Goal: Task Accomplishment & Management: Manage account settings

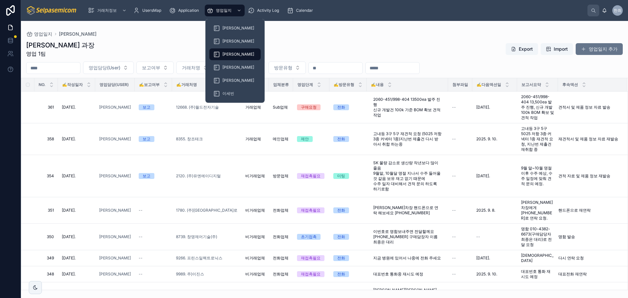
click at [232, 48] on div "[PERSON_NAME]" at bounding box center [234, 54] width 59 height 13
click at [231, 50] on div "[PERSON_NAME]" at bounding box center [235, 54] width 44 height 10
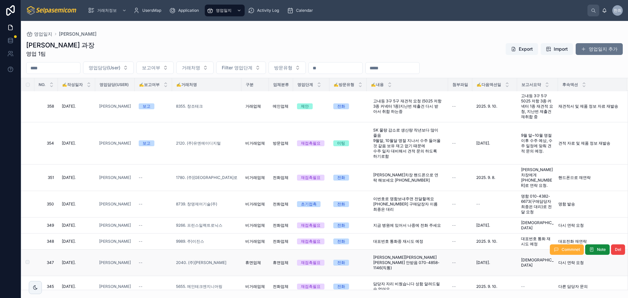
scroll to position [98, 0]
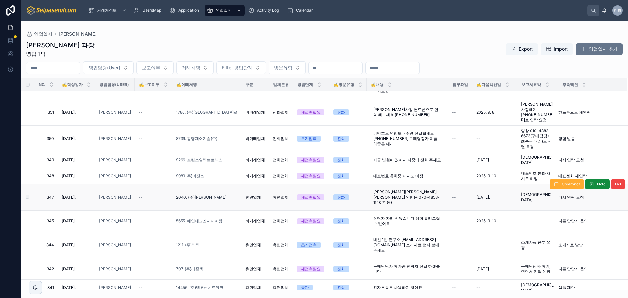
click at [202, 195] on span "2040. (주)[PERSON_NAME]" at bounding box center [201, 197] width 50 height 5
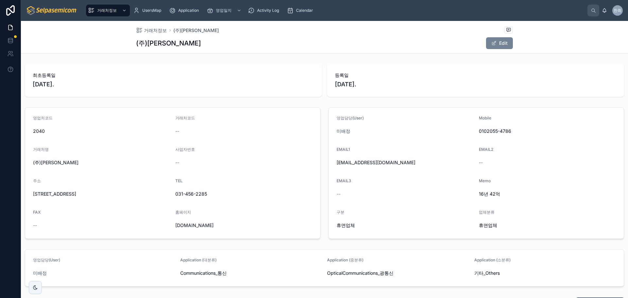
click at [494, 43] on span at bounding box center [493, 43] width 5 height 5
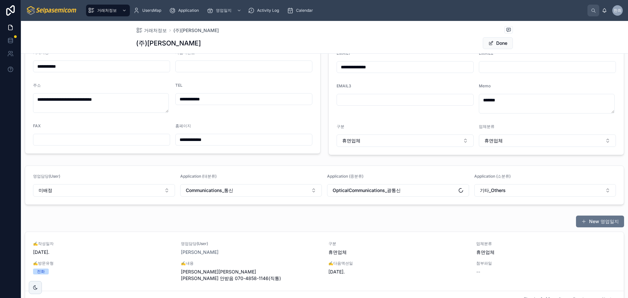
scroll to position [33, 0]
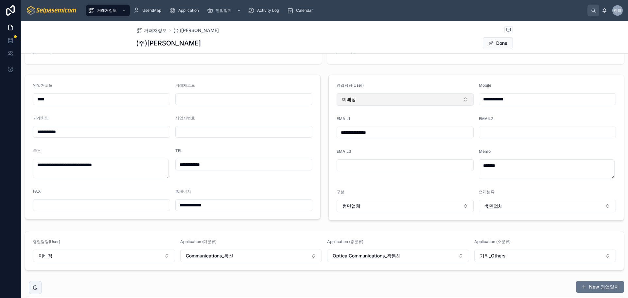
click at [356, 95] on button "미배정" at bounding box center [405, 99] width 137 height 12
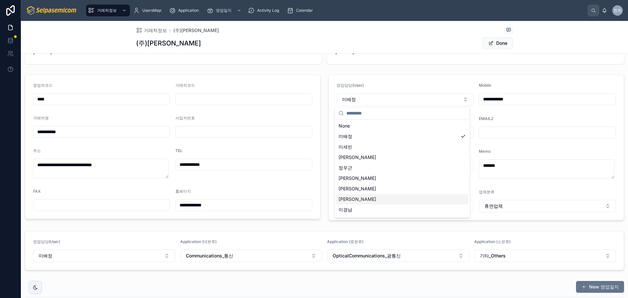
click at [344, 201] on span "[PERSON_NAME]" at bounding box center [358, 199] width 38 height 7
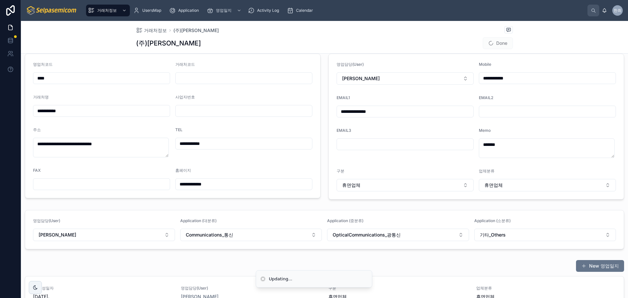
scroll to position [65, 0]
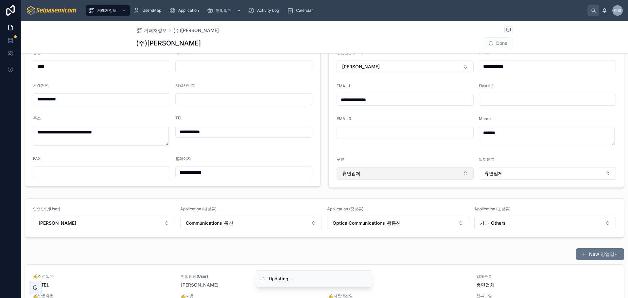
click at [356, 170] on span "휴면업체" at bounding box center [351, 173] width 18 height 7
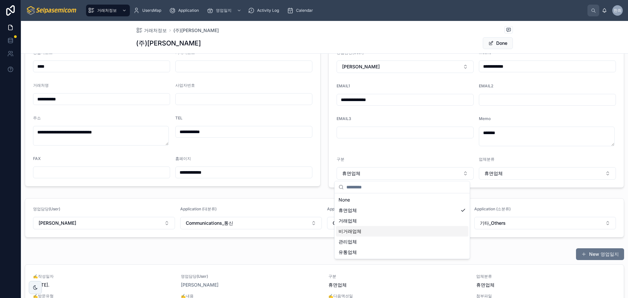
click at [349, 233] on span "비거래업체" at bounding box center [350, 231] width 23 height 7
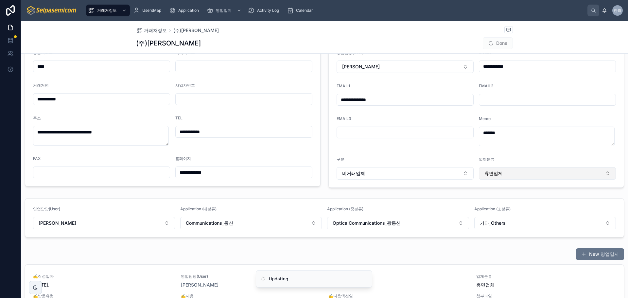
click at [498, 171] on span "휴면업체" at bounding box center [493, 173] width 18 height 7
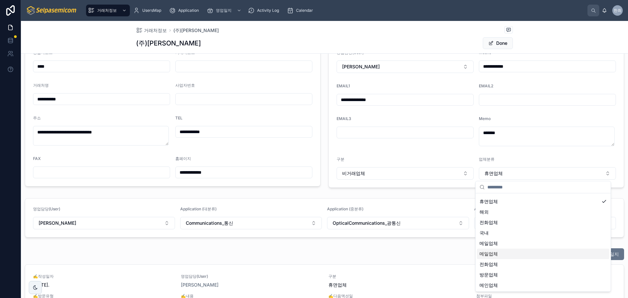
scroll to position [0, 0]
click at [485, 232] on span "전화업체" at bounding box center [489, 231] width 18 height 7
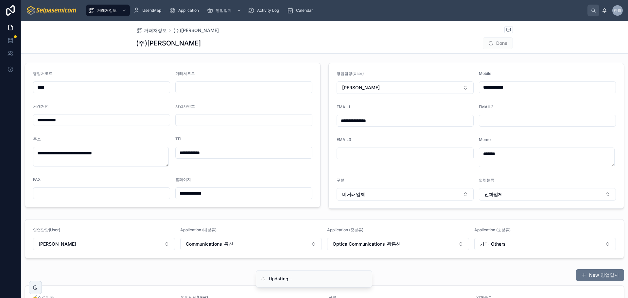
scroll to position [33, 0]
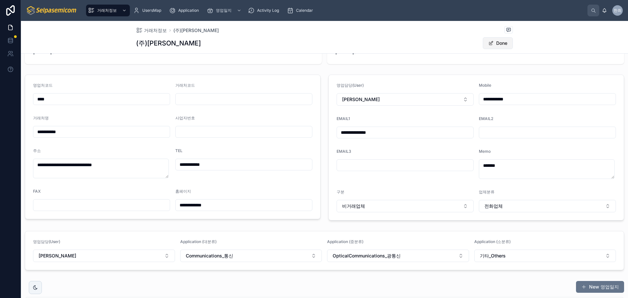
click at [498, 45] on button "Done" at bounding box center [498, 43] width 30 height 12
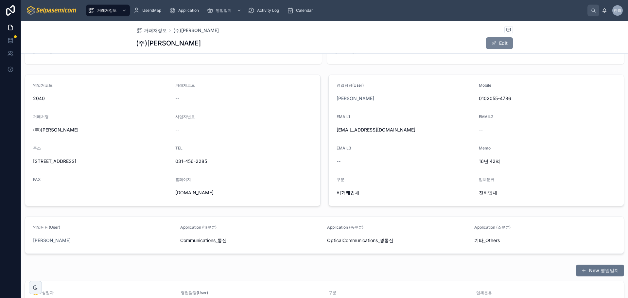
click at [499, 43] on button "Edit" at bounding box center [499, 43] width 27 height 12
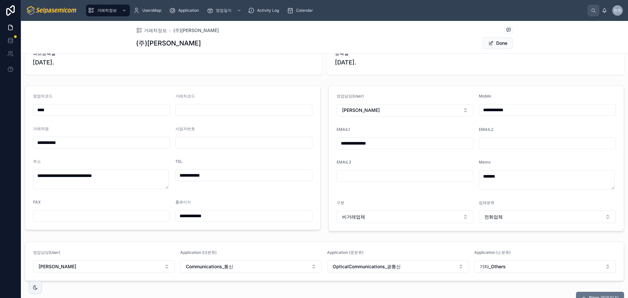
scroll to position [0, 0]
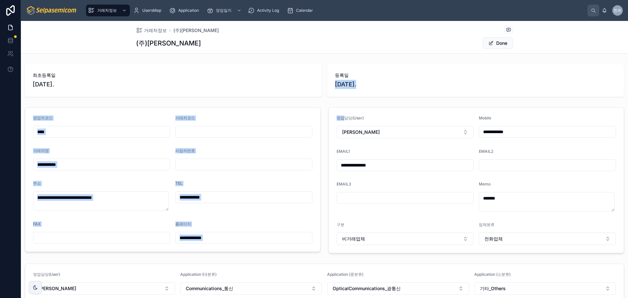
drag, startPoint x: 324, startPoint y: 100, endPoint x: 343, endPoint y: 123, distance: 29.7
click at [343, 123] on div "**********" at bounding box center [324, 234] width 607 height 346
click at [333, 100] on div "**********" at bounding box center [324, 234] width 607 height 346
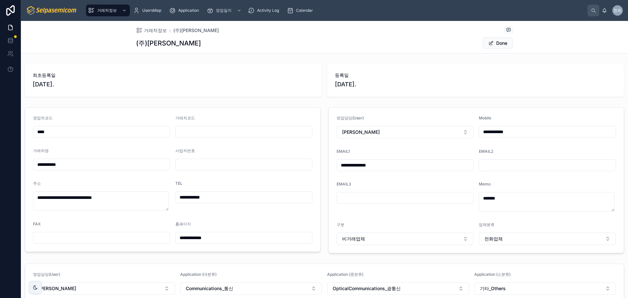
click at [384, 110] on form "**********" at bounding box center [476, 180] width 295 height 145
click at [378, 98] on div "최초등록일 [DATE]. 등록일 [DATE]." at bounding box center [324, 80] width 607 height 38
click at [314, 84] on div "최초등록일 [DATE]." at bounding box center [173, 80] width 297 height 33
click at [374, 103] on div "**********" at bounding box center [324, 234] width 607 height 346
click at [487, 132] on input "**********" at bounding box center [547, 131] width 136 height 9
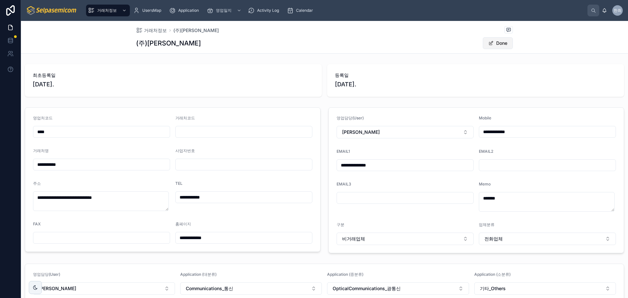
type input "**********"
click at [498, 40] on button "Done" at bounding box center [498, 43] width 30 height 12
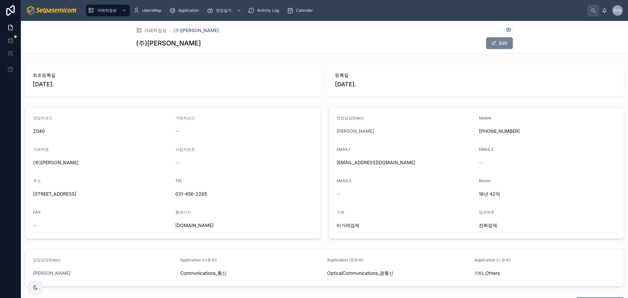
click at [497, 44] on button "Edit" at bounding box center [499, 43] width 27 height 12
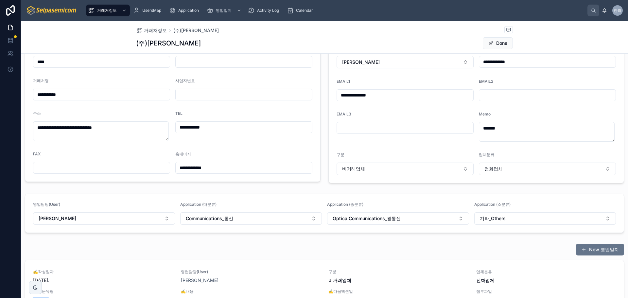
scroll to position [131, 0]
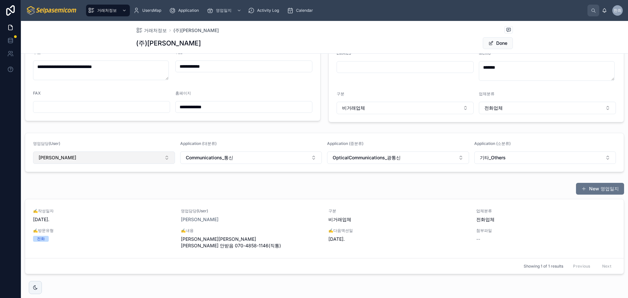
click at [159, 159] on button "[PERSON_NAME]" at bounding box center [104, 157] width 142 height 12
click at [161, 142] on div "영업담당(User)" at bounding box center [104, 145] width 142 height 8
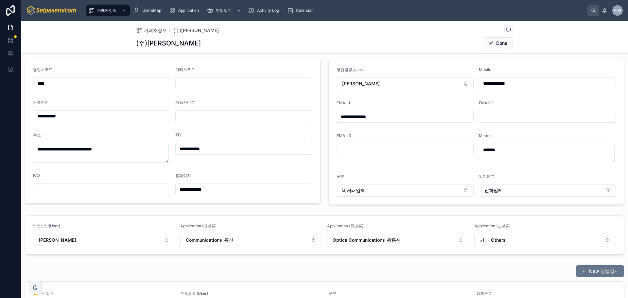
scroll to position [33, 0]
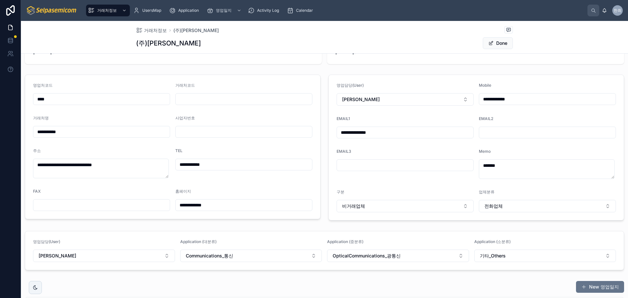
click at [347, 111] on form "**********" at bounding box center [476, 147] width 295 height 145
click at [414, 95] on button "[PERSON_NAME]" at bounding box center [405, 99] width 137 height 12
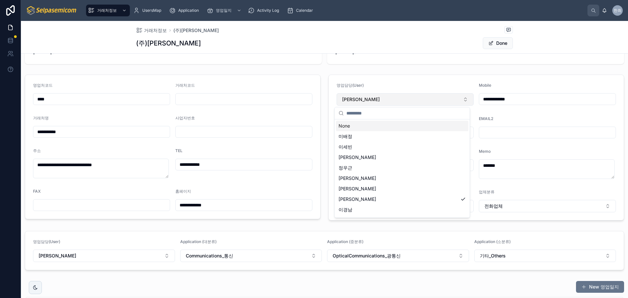
click at [414, 96] on button "[PERSON_NAME]" at bounding box center [405, 99] width 137 height 12
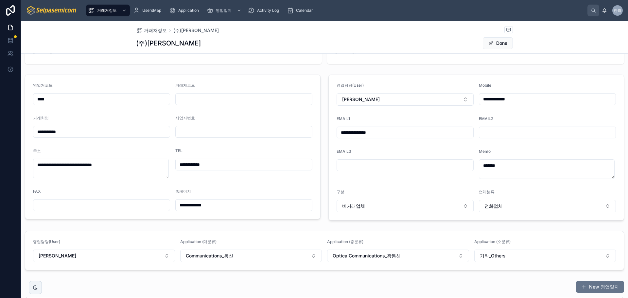
click at [412, 87] on div "영업담당(User)" at bounding box center [405, 87] width 137 height 8
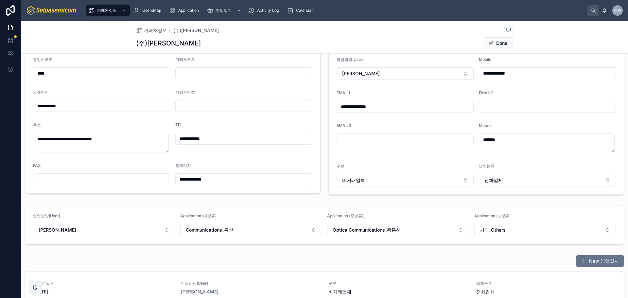
scroll to position [131, 0]
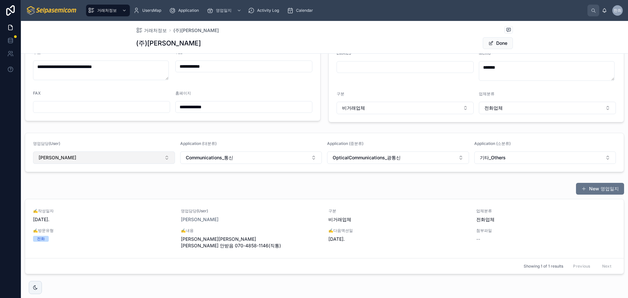
click at [159, 158] on button "[PERSON_NAME]" at bounding box center [104, 157] width 142 height 12
click at [193, 167] on form "영업담당(User) 최한얼 Application (대분류) Communications_통신 Application (중분류) OpticalCom…" at bounding box center [324, 152] width 599 height 39
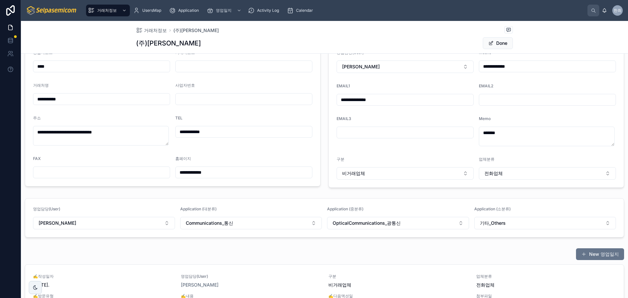
scroll to position [33, 0]
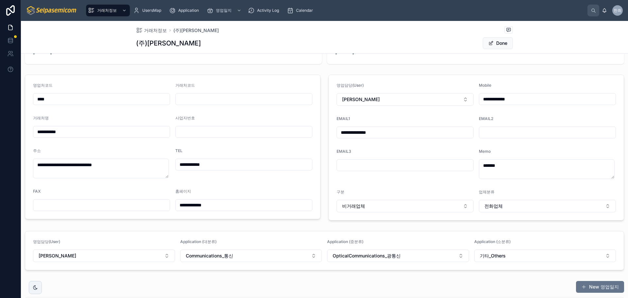
click at [342, 70] on div "**********" at bounding box center [324, 202] width 607 height 346
click at [488, 41] on span at bounding box center [490, 43] width 5 height 5
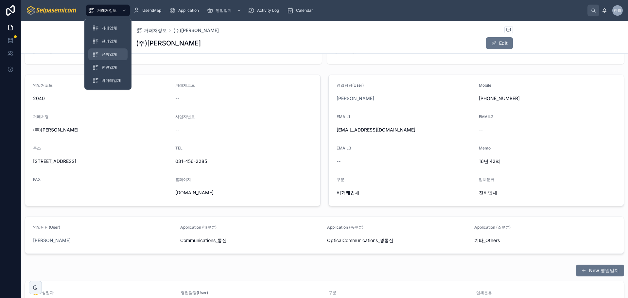
drag, startPoint x: 109, startPoint y: 11, endPoint x: 116, endPoint y: 56, distance: 45.1
click at [109, 11] on span "거래처정보" at bounding box center [107, 10] width 20 height 5
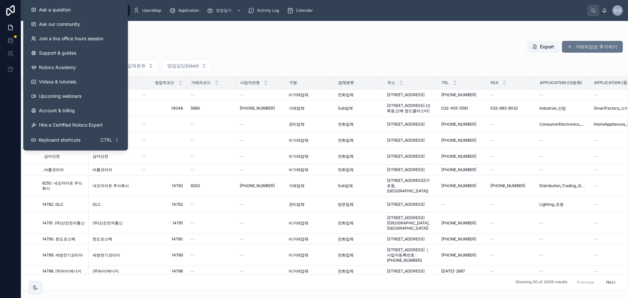
click at [186, 36] on div "거래처정보" at bounding box center [324, 33] width 597 height 5
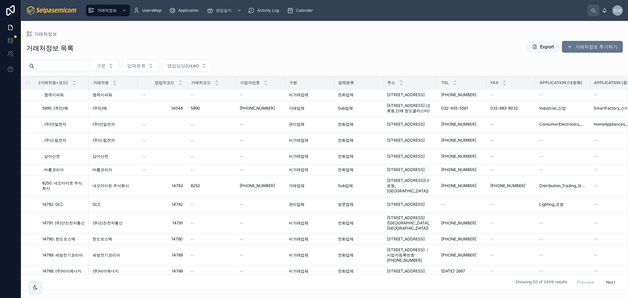
click at [78, 65] on input "text" at bounding box center [61, 65] width 54 height 9
type input "*"
type input "****"
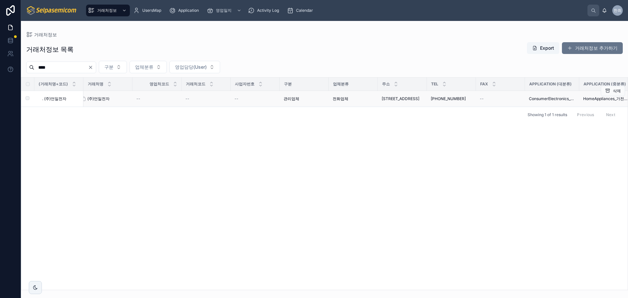
click at [98, 97] on span "(주)언일전자" at bounding box center [98, 98] width 22 height 5
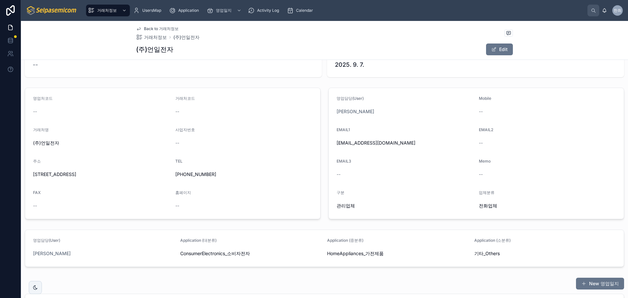
scroll to position [33, 0]
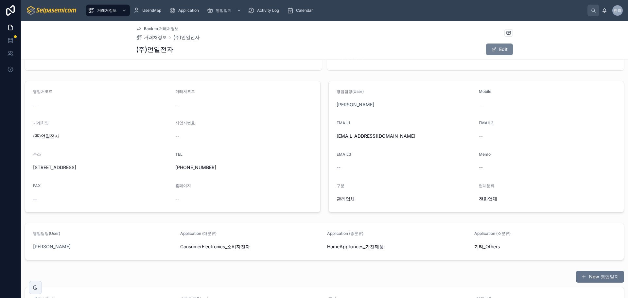
click at [496, 51] on button "Edit" at bounding box center [499, 50] width 27 height 12
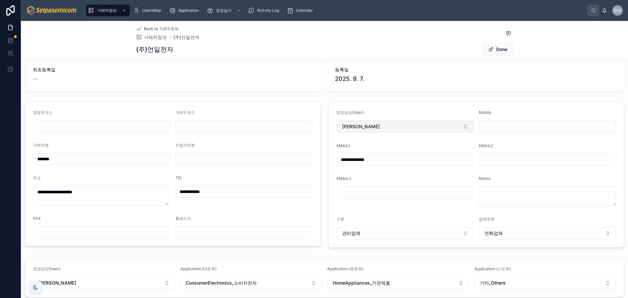
scroll to position [0, 0]
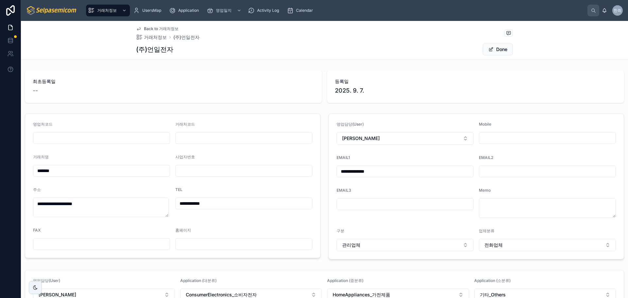
click at [481, 139] on input "text" at bounding box center [547, 137] width 136 height 9
drag, startPoint x: 385, startPoint y: 87, endPoint x: 386, endPoint y: 90, distance: 3.3
click at [385, 87] on span "2025. 9. 7." at bounding box center [475, 90] width 281 height 9
click at [492, 47] on button "Done" at bounding box center [498, 50] width 30 height 12
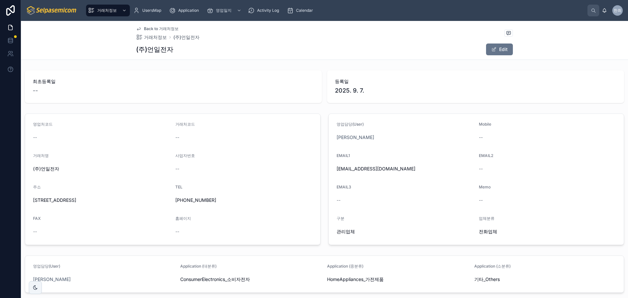
click at [355, 70] on div "최초등록일 -- 등록일 [DATE]." at bounding box center [324, 87] width 607 height 38
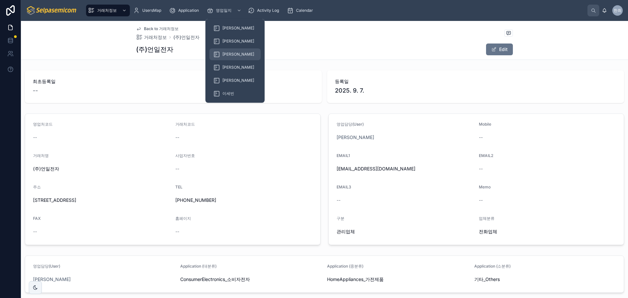
click at [226, 54] on span "[PERSON_NAME]" at bounding box center [238, 54] width 32 height 5
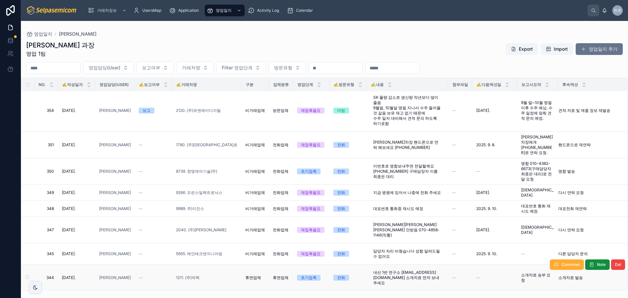
scroll to position [98, 0]
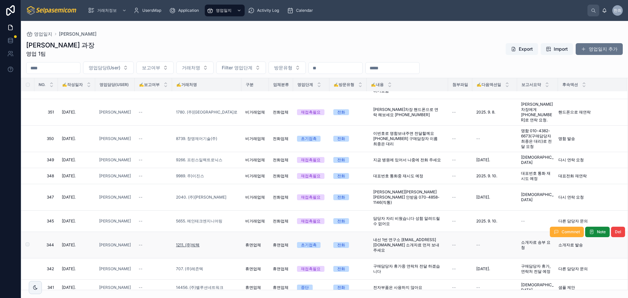
click at [187, 242] on span "1211. (주)빅텍" at bounding box center [188, 244] width 24 height 5
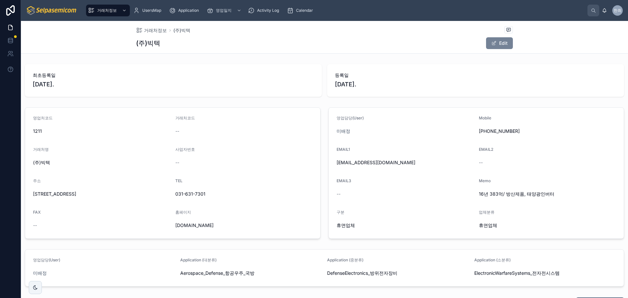
click at [498, 44] on button "Edit" at bounding box center [499, 43] width 27 height 12
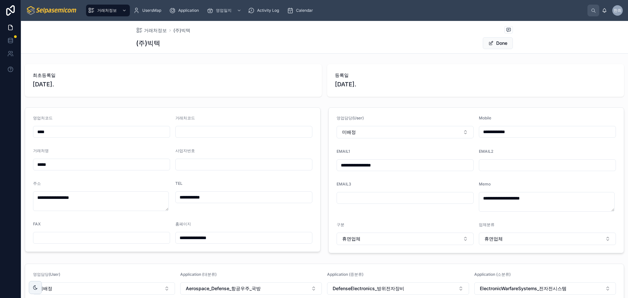
click at [441, 81] on span "[DATE]." at bounding box center [475, 84] width 281 height 9
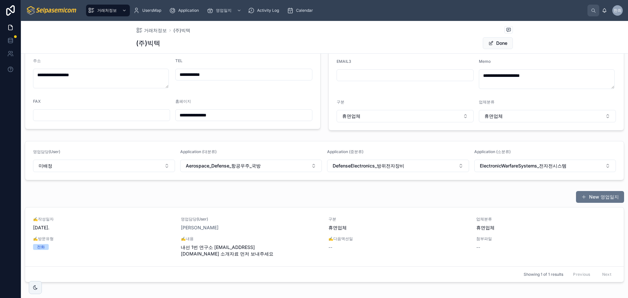
scroll to position [112, 0]
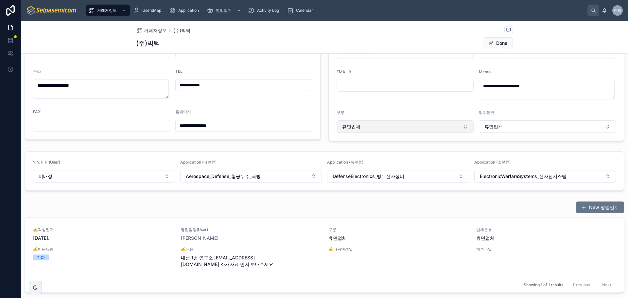
click at [378, 127] on button "휴면업체" at bounding box center [405, 126] width 137 height 12
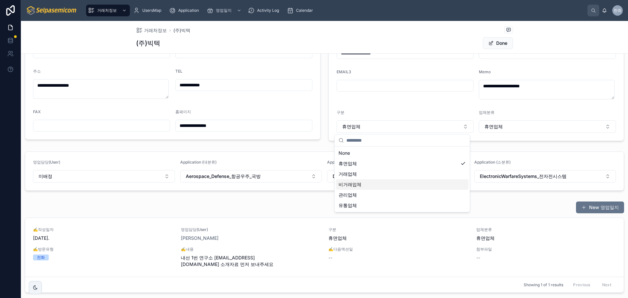
click at [351, 181] on div "비거래업체" at bounding box center [402, 184] width 132 height 10
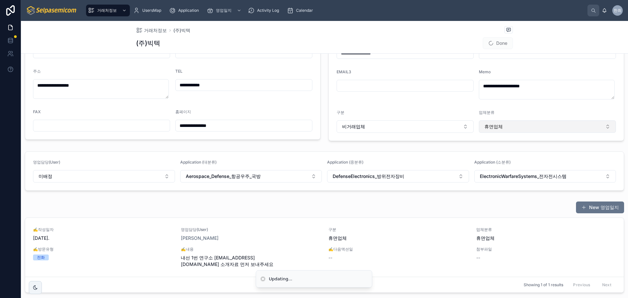
click at [509, 123] on button "휴면업체" at bounding box center [547, 126] width 137 height 12
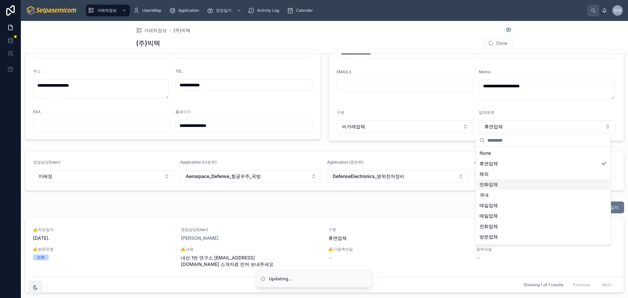
click at [495, 185] on span "전화업체" at bounding box center [489, 184] width 18 height 7
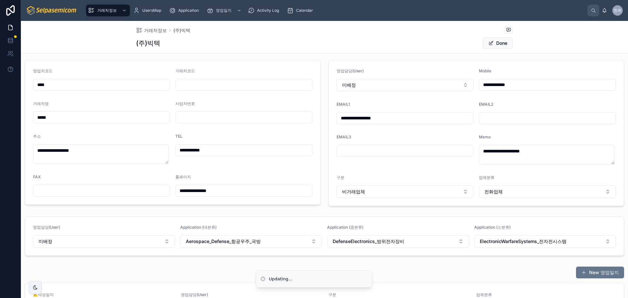
scroll to position [47, 0]
drag, startPoint x: 500, startPoint y: 41, endPoint x: 492, endPoint y: 45, distance: 9.1
click at [500, 41] on button "Done" at bounding box center [498, 43] width 30 height 12
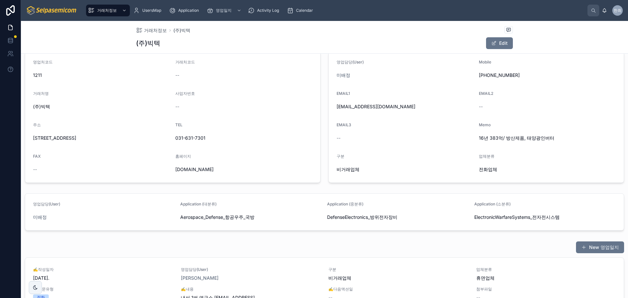
scroll to position [14, 0]
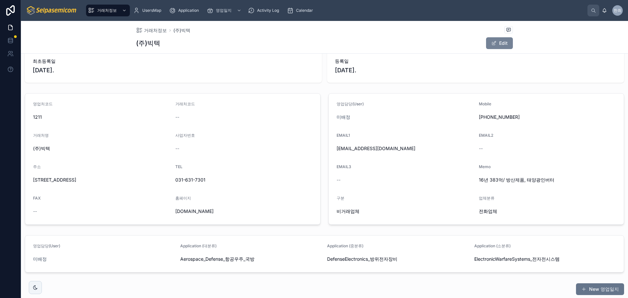
click at [501, 41] on button "Edit" at bounding box center [499, 43] width 27 height 12
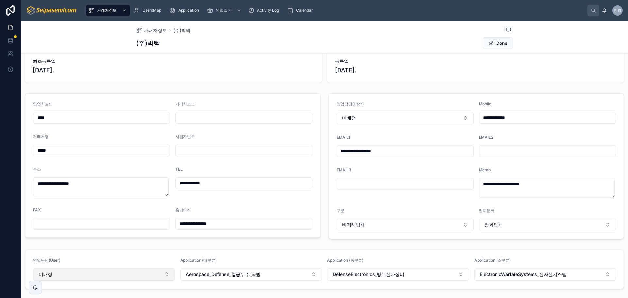
click at [121, 276] on button "미배정" at bounding box center [104, 274] width 142 height 12
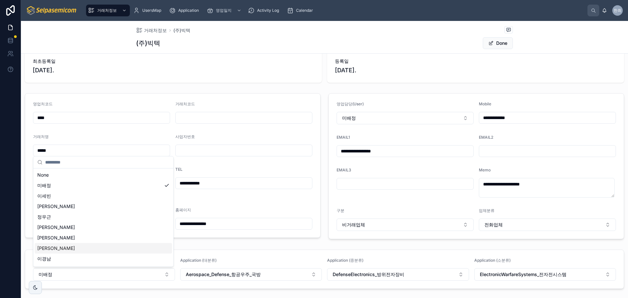
click at [60, 244] on div "[PERSON_NAME]" at bounding box center [103, 248] width 137 height 10
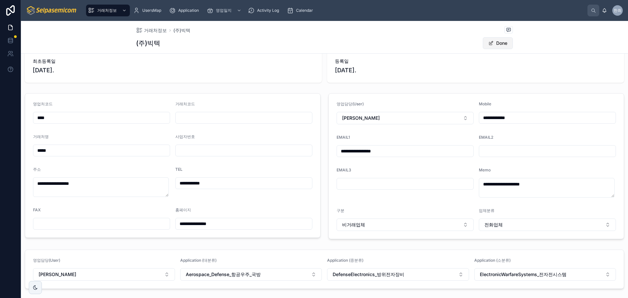
click at [496, 44] on button "Done" at bounding box center [498, 43] width 30 height 12
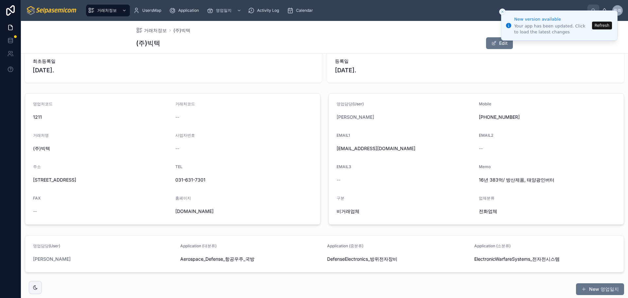
click at [601, 25] on button "Refresh" at bounding box center [602, 26] width 20 height 8
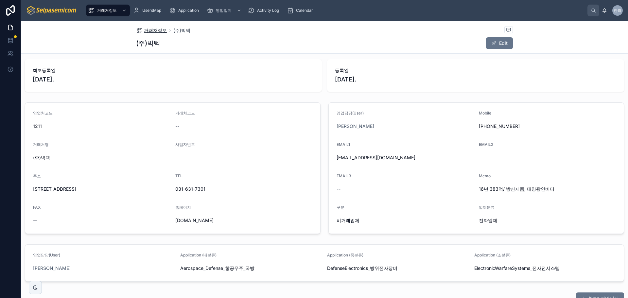
scroll to position [0, 0]
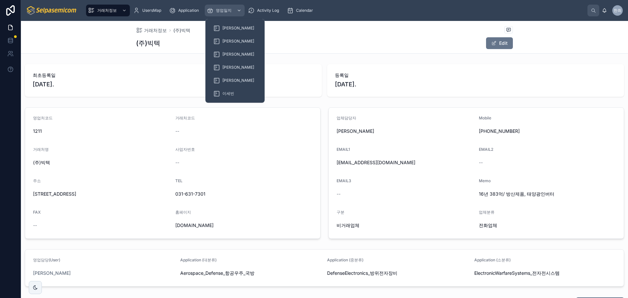
click at [223, 12] on span "영업일지" at bounding box center [224, 10] width 16 height 5
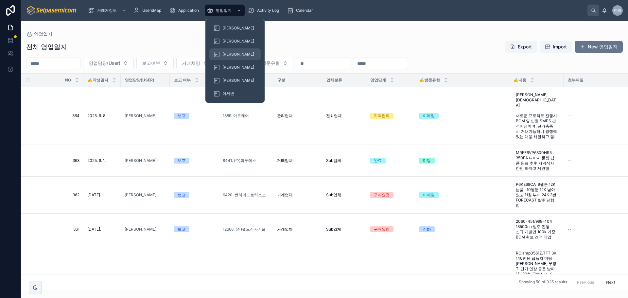
click at [224, 53] on span "[PERSON_NAME]" at bounding box center [238, 54] width 32 height 5
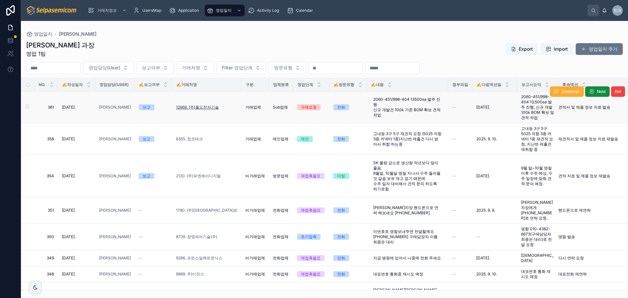
click at [214, 107] on span "12668. (주)월드전자기술" at bounding box center [197, 107] width 43 height 5
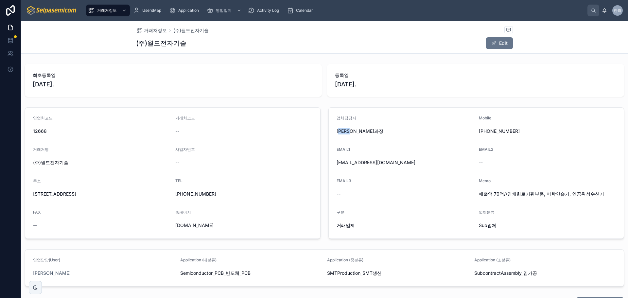
drag, startPoint x: 361, startPoint y: 130, endPoint x: 322, endPoint y: 130, distance: 39.9
click at [322, 130] on div "최초등록일 2015. 7. 23. 등록일 2025. 7. 16. 영업처코드 12668 거래처코드 -- 거래처명 (주)월드전자기술 사업자번호 -…" at bounding box center [324, 265] width 607 height 409
drag, startPoint x: 295, startPoint y: 72, endPoint x: 324, endPoint y: 149, distance: 81.6
click at [295, 72] on span "최초등록일" at bounding box center [173, 75] width 281 height 7
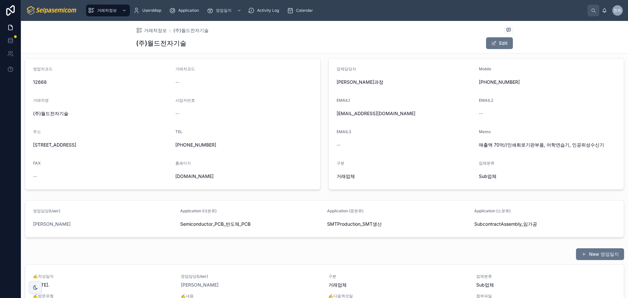
scroll to position [33, 0]
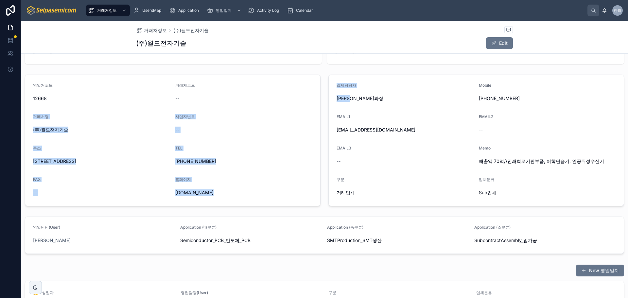
drag, startPoint x: 305, startPoint y: 99, endPoint x: 299, endPoint y: 98, distance: 6.0
click at [299, 98] on div "최초등록일 2015. 7. 23. 등록일 2025. 7. 16. 영업처코드 12668 거래처코드 -- 거래처명 (주)월드전자기술 사업자번호 -…" at bounding box center [324, 233] width 607 height 409
click at [372, 99] on span "이영수과장" at bounding box center [405, 98] width 137 height 7
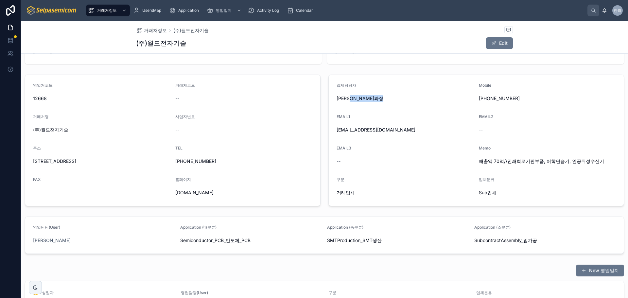
click at [372, 99] on span "이영수과장" at bounding box center [405, 98] width 137 height 7
click at [391, 97] on span "이영수과장" at bounding box center [405, 98] width 137 height 7
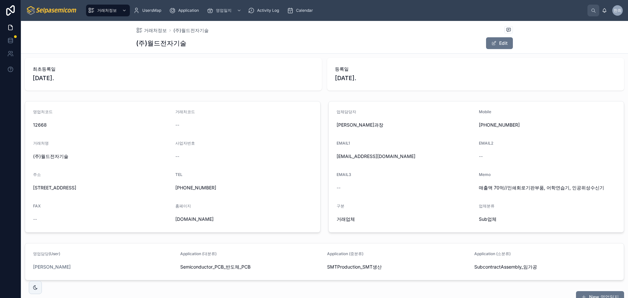
scroll to position [0, 0]
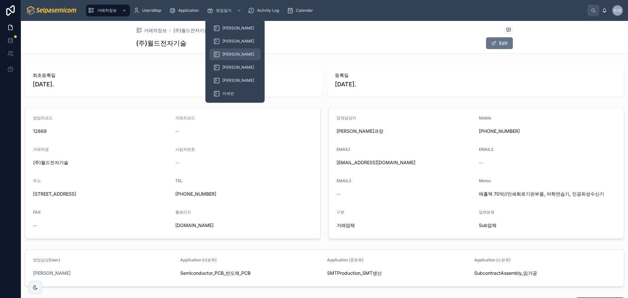
drag, startPoint x: 227, startPoint y: 53, endPoint x: 227, endPoint y: 58, distance: 5.6
click at [227, 52] on span "[PERSON_NAME]" at bounding box center [238, 54] width 32 height 5
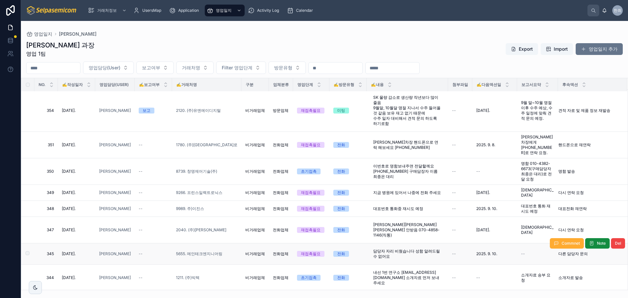
scroll to position [131, 0]
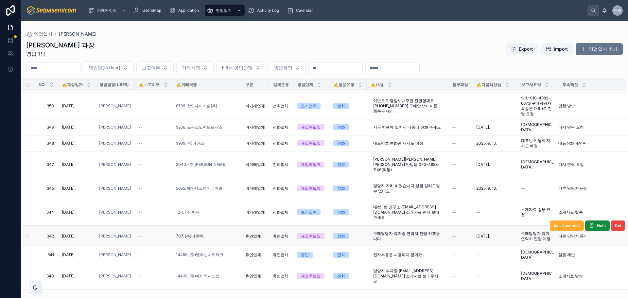
click at [198, 234] on span "707. (주)레존텍" at bounding box center [189, 236] width 27 height 5
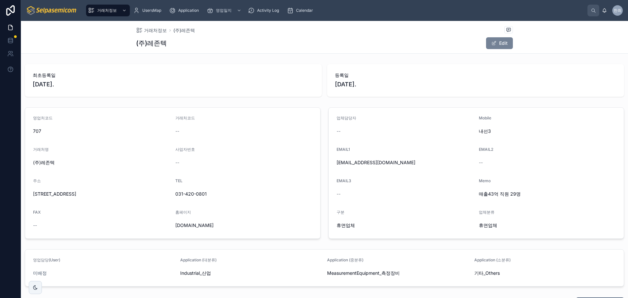
click at [503, 42] on button "Edit" at bounding box center [499, 43] width 27 height 12
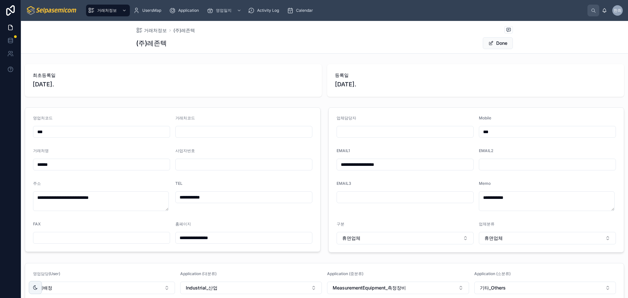
scroll to position [65, 0]
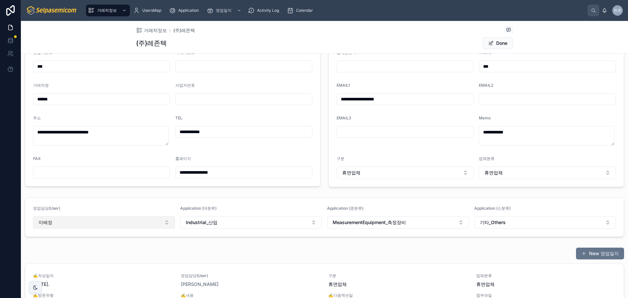
click at [132, 223] on button "미배정" at bounding box center [104, 222] width 142 height 12
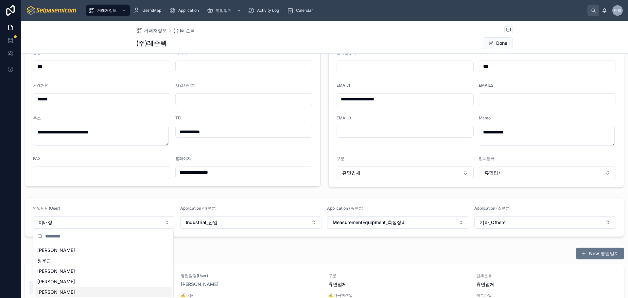
click at [45, 294] on span "[PERSON_NAME]" at bounding box center [56, 292] width 38 height 7
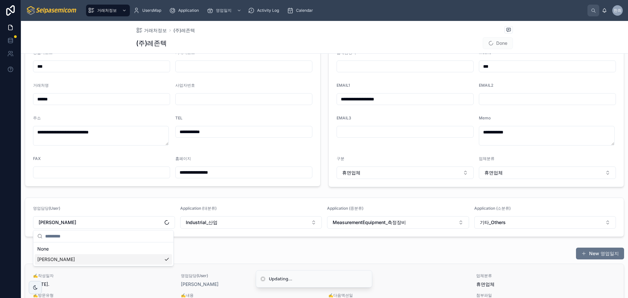
scroll to position [0, 0]
click at [387, 171] on button "휴면업체" at bounding box center [405, 173] width 137 height 12
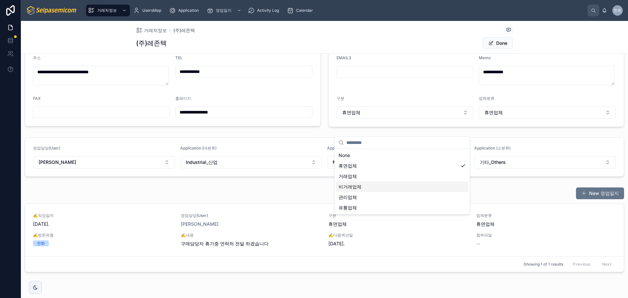
scroll to position [131, 0]
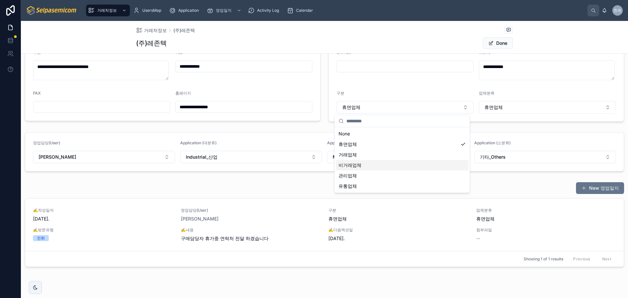
click at [353, 163] on span "비거래업체" at bounding box center [350, 165] width 23 height 7
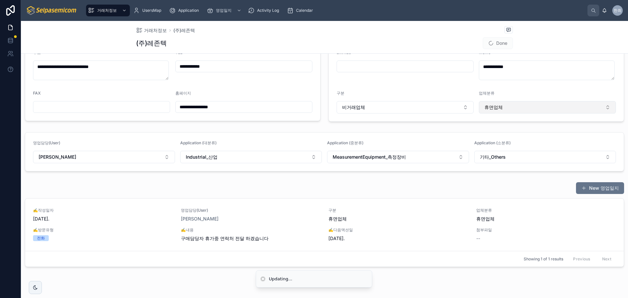
click at [502, 105] on button "휴면업체" at bounding box center [547, 107] width 137 height 12
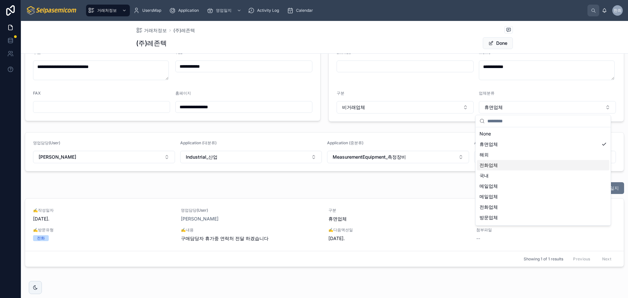
click at [484, 167] on span "전화업체" at bounding box center [489, 165] width 18 height 7
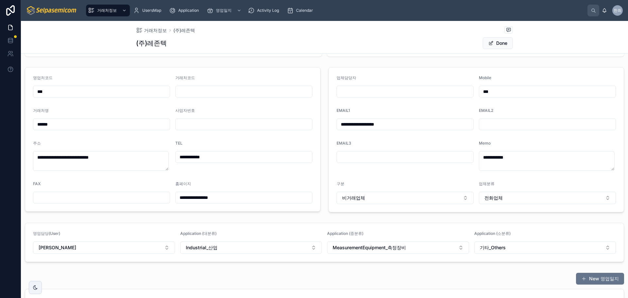
scroll to position [0, 0]
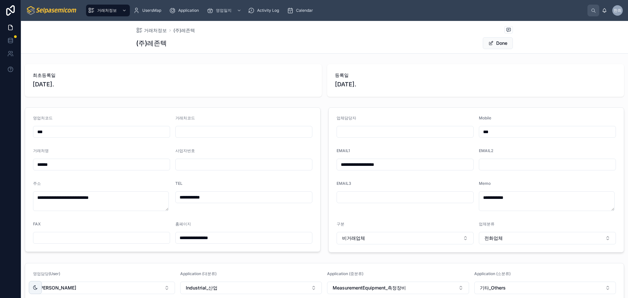
drag, startPoint x: 499, startPoint y: 40, endPoint x: 468, endPoint y: 79, distance: 50.1
click at [499, 41] on button "Done" at bounding box center [498, 43] width 30 height 12
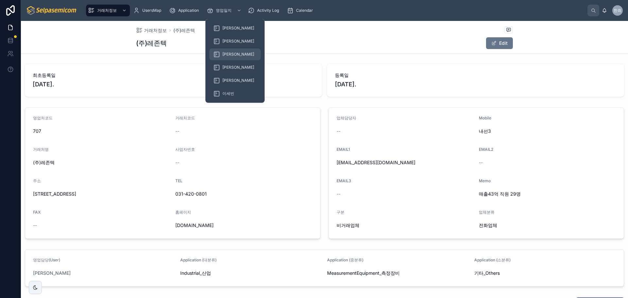
click at [226, 56] on span "[PERSON_NAME]" at bounding box center [238, 54] width 32 height 5
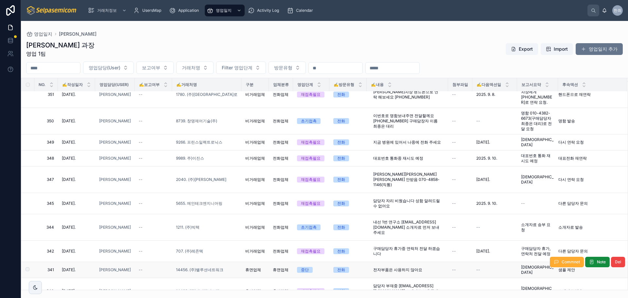
scroll to position [131, 0]
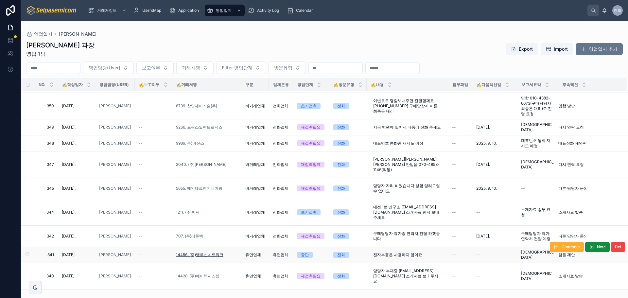
click at [207, 252] on span "14456. (주)밸루션네트워크" at bounding box center [199, 254] width 47 height 5
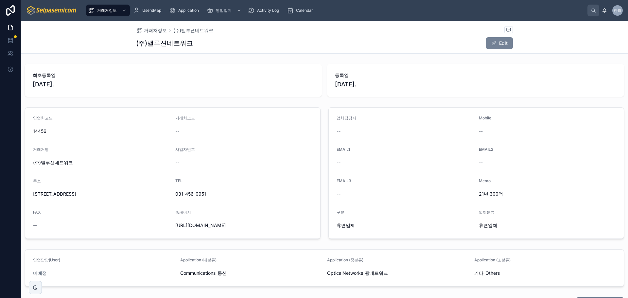
click at [495, 42] on button "Edit" at bounding box center [499, 43] width 27 height 12
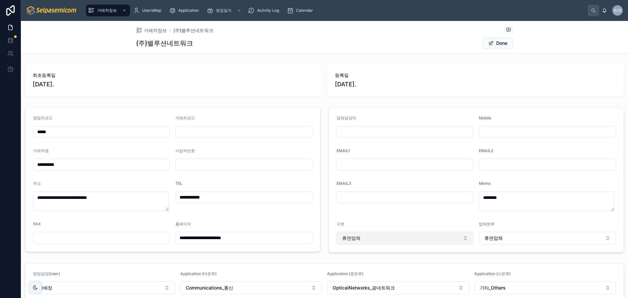
click at [379, 233] on button "휴면업체" at bounding box center [405, 238] width 137 height 12
click at [361, 205] on div "비거래업체" at bounding box center [402, 203] width 132 height 10
click at [516, 239] on button "휴면업체" at bounding box center [547, 238] width 137 height 12
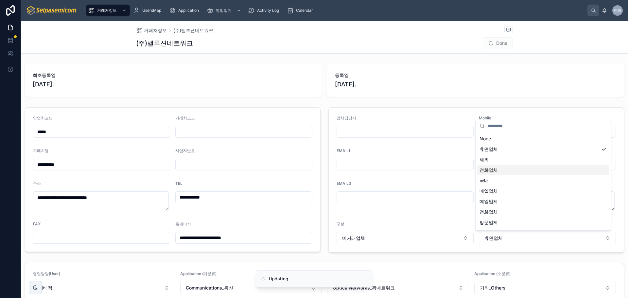
click at [488, 168] on span "전화업체" at bounding box center [489, 170] width 18 height 7
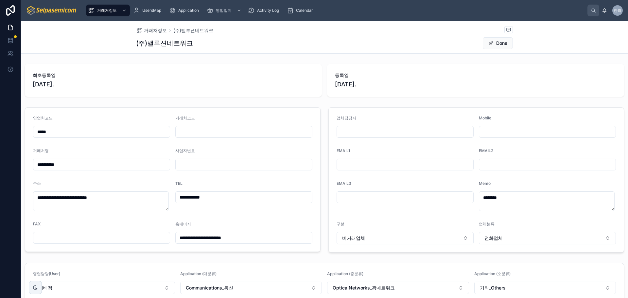
click at [325, 168] on div "업체담당자 Mobile EMAIL1 EMAIL2 EMAIL3 Memo ******** 구분 비거래업체 업체분류 전화업체" at bounding box center [477, 180] width 304 height 150
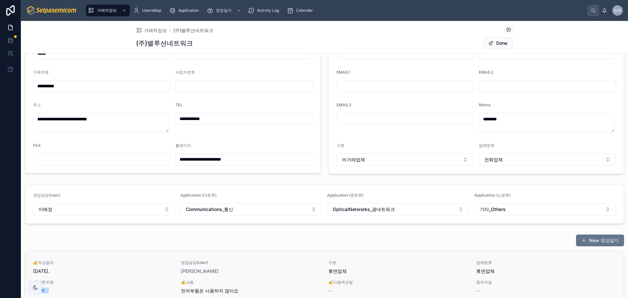
scroll to position [144, 0]
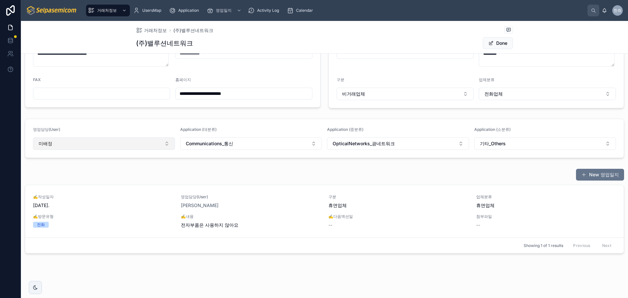
click at [161, 146] on button "미배정" at bounding box center [104, 143] width 142 height 12
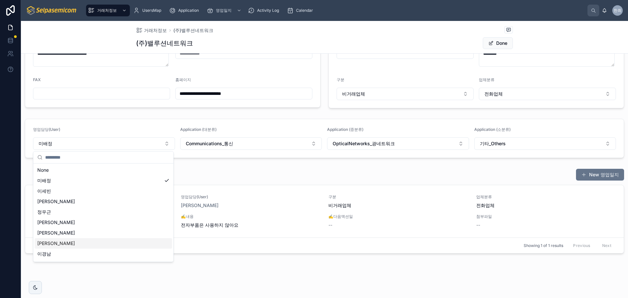
click at [53, 243] on div "[PERSON_NAME]" at bounding box center [103, 243] width 137 height 10
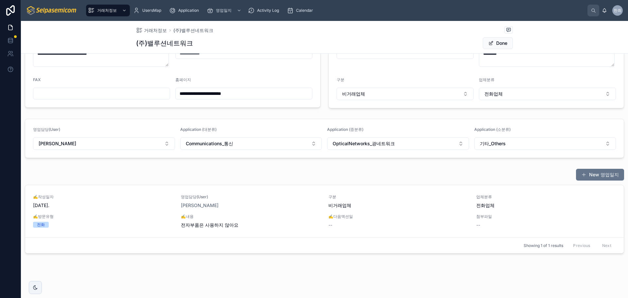
click at [282, 172] on div "New 영업일지" at bounding box center [324, 174] width 599 height 12
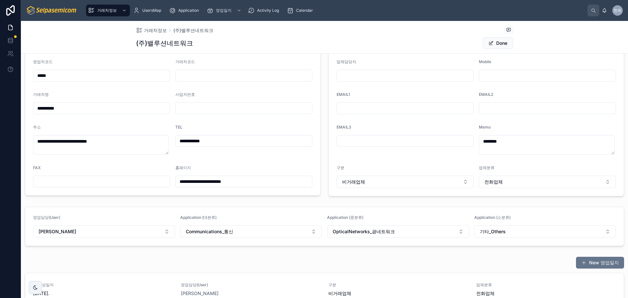
scroll to position [0, 0]
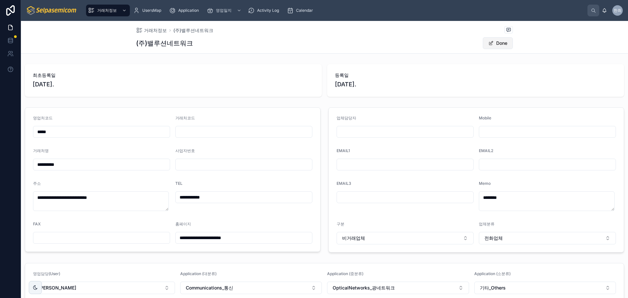
click at [491, 40] on button "Done" at bounding box center [498, 43] width 30 height 12
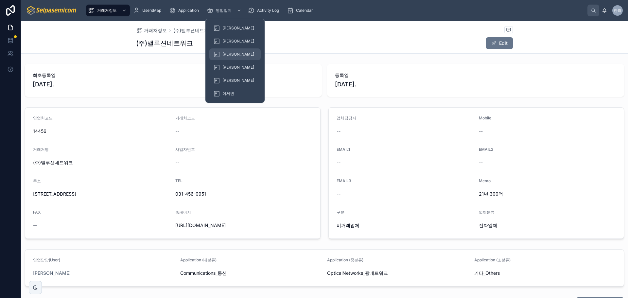
click at [226, 56] on span "[PERSON_NAME]" at bounding box center [238, 54] width 32 height 5
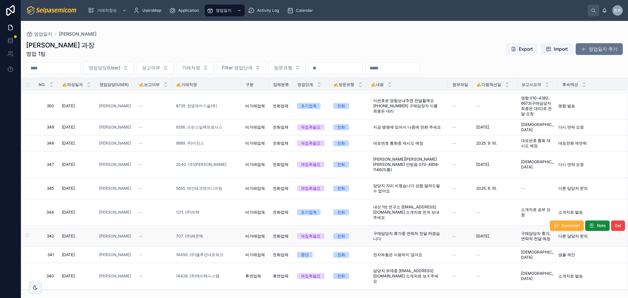
scroll to position [164, 0]
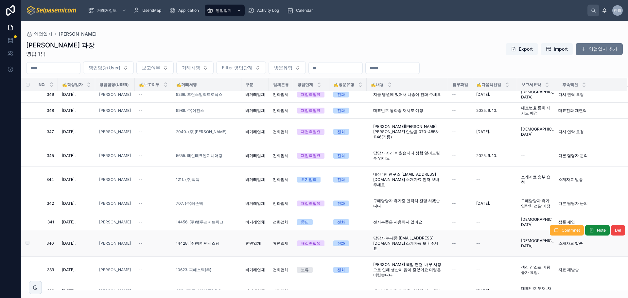
click at [210, 241] on span "14428. (주)메이텍시스템" at bounding box center [198, 243] width 44 height 5
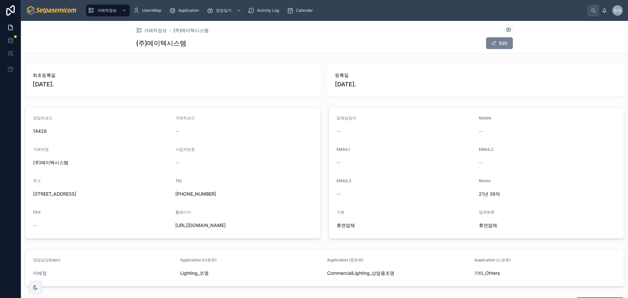
click at [487, 46] on button "Edit" at bounding box center [499, 43] width 27 height 12
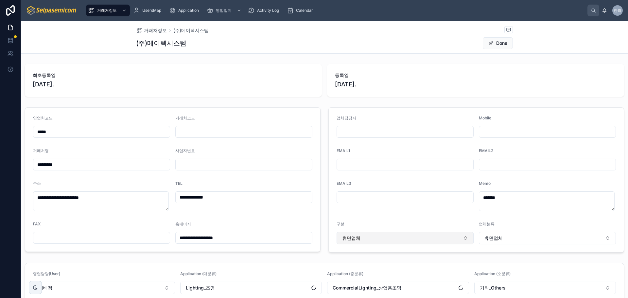
click at [373, 238] on button "휴면업체" at bounding box center [405, 238] width 137 height 12
click at [359, 203] on span "비거래업체" at bounding box center [350, 203] width 23 height 7
click at [492, 238] on span "휴면업체" at bounding box center [493, 238] width 18 height 7
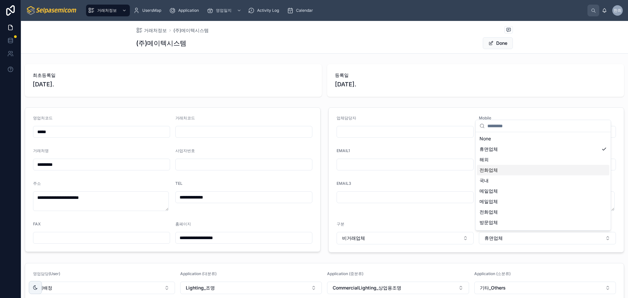
click at [489, 168] on span "전화업체" at bounding box center [489, 170] width 18 height 7
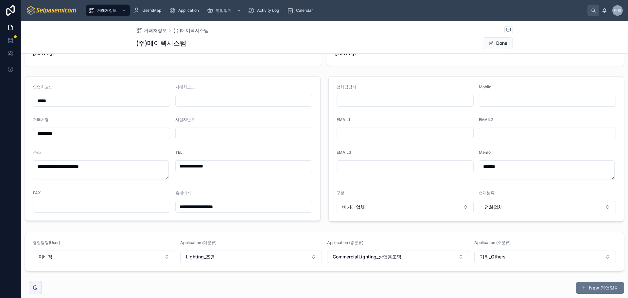
scroll to position [65, 0]
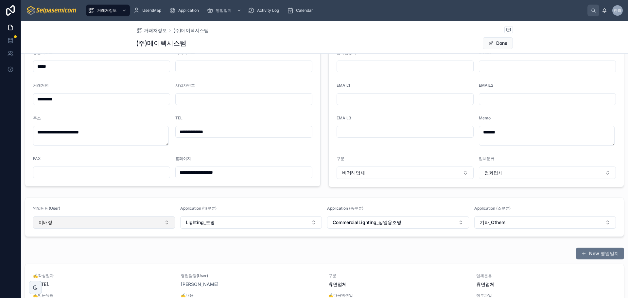
click at [132, 219] on button "미배정" at bounding box center [104, 222] width 142 height 12
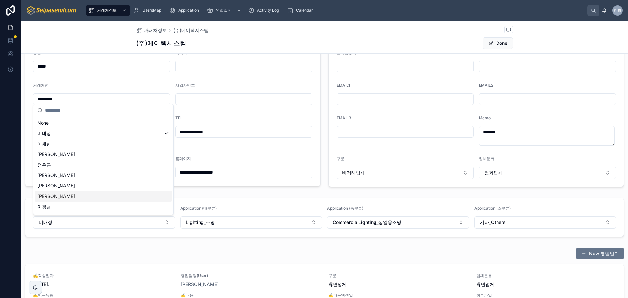
click at [55, 197] on div "[PERSON_NAME]" at bounding box center [103, 196] width 137 height 10
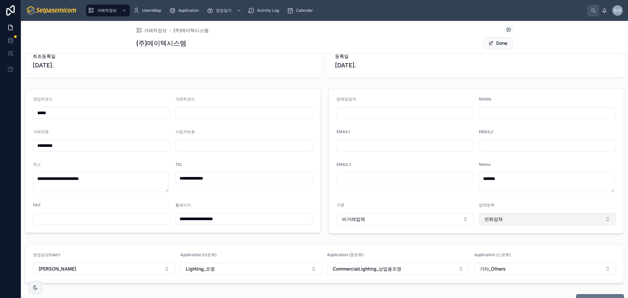
scroll to position [0, 0]
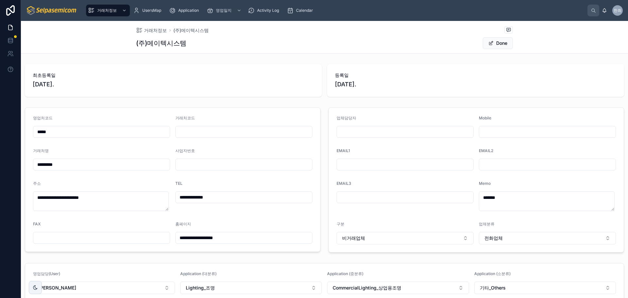
click at [491, 36] on div "거래처정보 (주)메이텍시스템 (주)메이텍시스템 Done" at bounding box center [324, 37] width 377 height 32
click at [493, 42] on button "Done" at bounding box center [498, 43] width 30 height 12
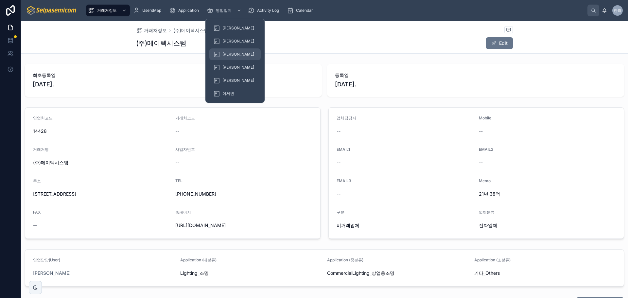
click at [223, 57] on span "[PERSON_NAME]" at bounding box center [238, 54] width 32 height 5
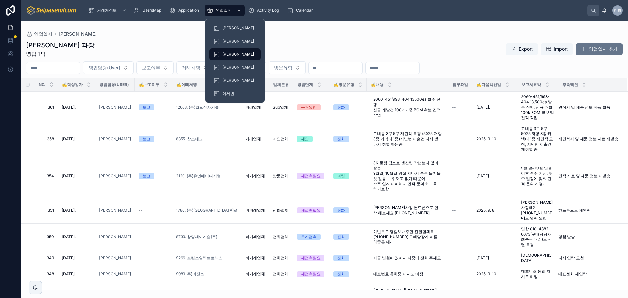
click at [228, 53] on span "[PERSON_NAME]" at bounding box center [238, 54] width 32 height 5
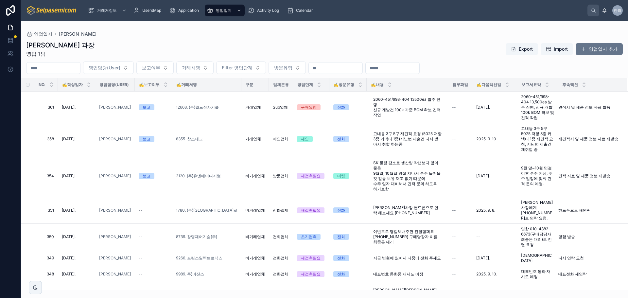
click at [215, 48] on div "최한얼 과장 영업 1팀 Export Import 영업일지 추가" at bounding box center [324, 49] width 597 height 17
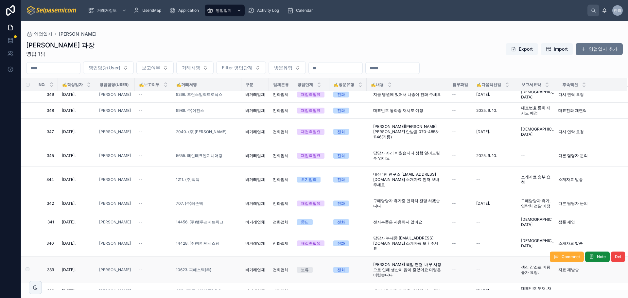
scroll to position [229, 0]
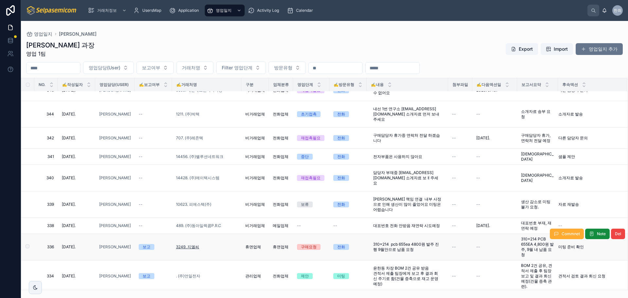
click at [196, 244] on span "3249. 지엘씨" at bounding box center [187, 246] width 23 height 5
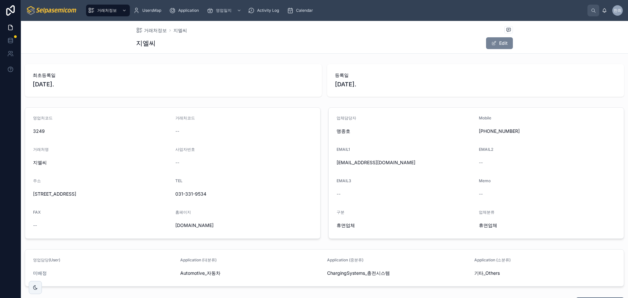
click at [496, 42] on button "Edit" at bounding box center [499, 43] width 27 height 12
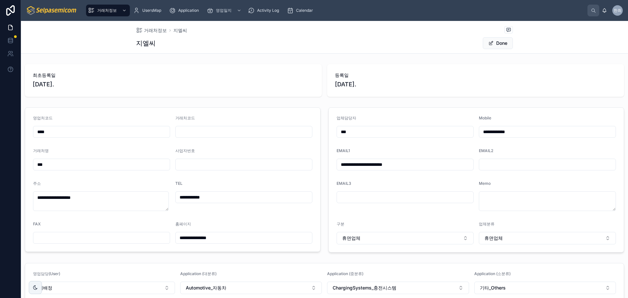
click at [279, 36] on div "거래처정보 지엘씨 지엘씨 Done" at bounding box center [324, 37] width 377 height 32
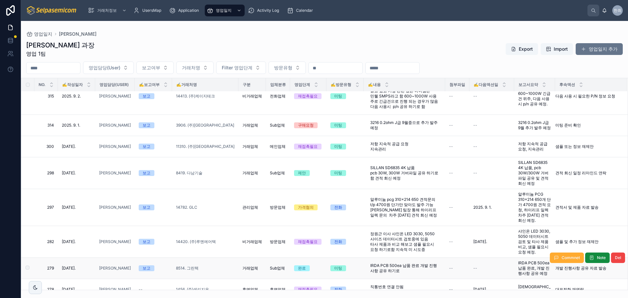
scroll to position [556, 0]
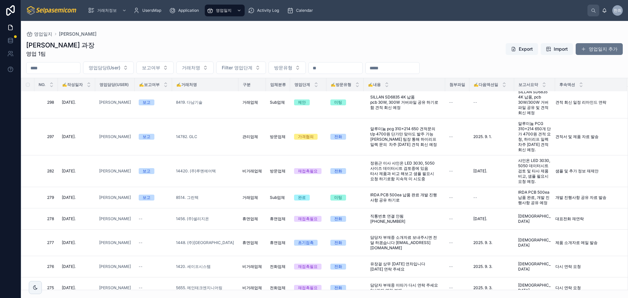
click at [178, 32] on div "영업일지 최한얼" at bounding box center [324, 33] width 597 height 5
click at [172, 34] on div "영업일지 최한얼" at bounding box center [324, 33] width 597 height 5
drag, startPoint x: 405, startPoint y: 29, endPoint x: 522, endPoint y: 44, distance: 117.7
click at [406, 29] on div "영업일지 최한얼 최한얼 과장 영업 1팀 Export Import 영업일지 추가 영업담당(User) 보고여부 거래처명 Filter 영업단계 방문…" at bounding box center [324, 155] width 607 height 269
